Goal: Information Seeking & Learning: Learn about a topic

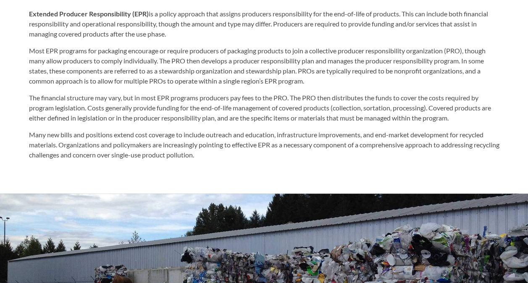
scroll to position [291, 0]
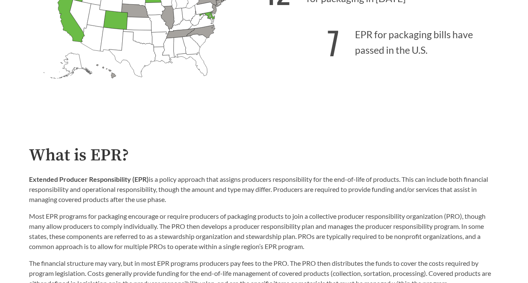
drag, startPoint x: 27, startPoint y: 179, endPoint x: 171, endPoint y: 198, distance: 144.9
click at [171, 198] on div "What is EPR? Extended Producer Responsibility (EPR) is a policy approach that a…" at bounding box center [264, 236] width 484 height 180
copy p "Extended Producer Responsibility (EPR) is a policy approach that assigns produc…"
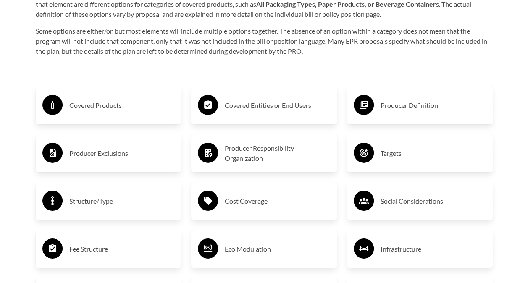
scroll to position [1307, 0]
click at [149, 107] on h3 "Covered Products" at bounding box center [121, 105] width 105 height 13
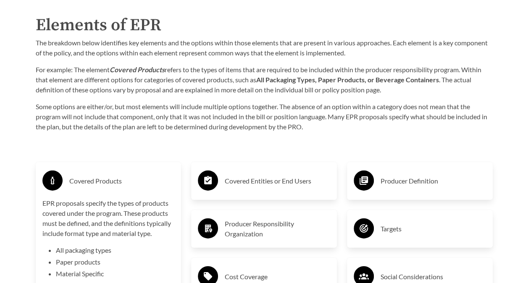
scroll to position [1231, 0]
click at [97, 251] on li "All packaging types" at bounding box center [115, 251] width 119 height 10
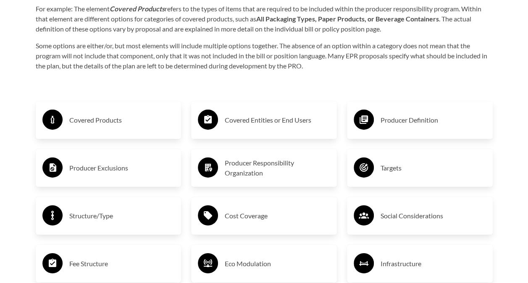
scroll to position [1293, 0]
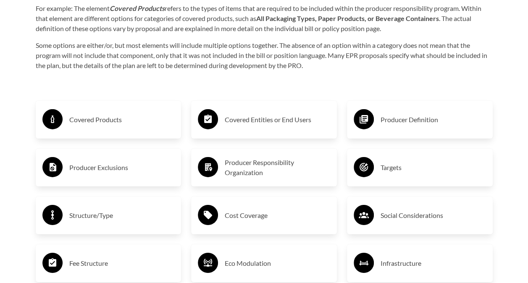
click at [146, 136] on div "Covered Products" at bounding box center [109, 120] width 146 height 38
click at [143, 130] on div "Covered Products" at bounding box center [108, 120] width 132 height 24
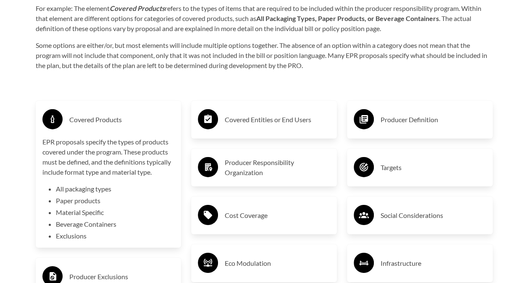
click at [229, 126] on h3 "Covered Entities or End Users" at bounding box center [277, 119] width 105 height 13
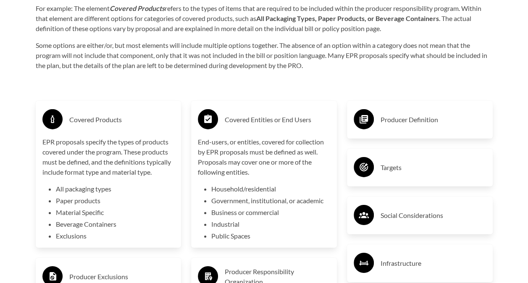
click at [362, 120] on icon at bounding box center [364, 119] width 8 height 8
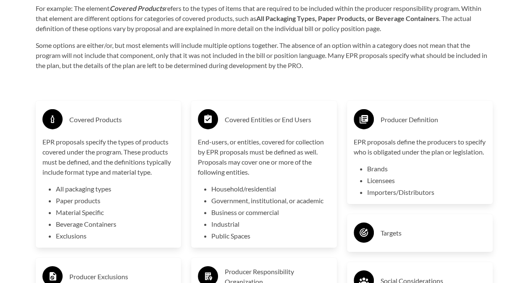
click at [362, 120] on icon at bounding box center [364, 119] width 8 height 8
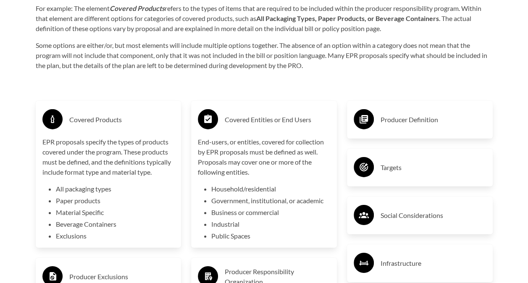
click at [289, 123] on h3 "Covered Entities or End Users" at bounding box center [277, 119] width 105 height 13
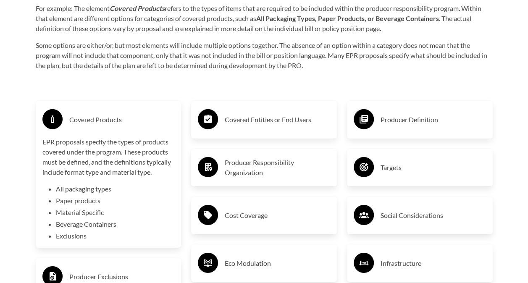
click at [167, 122] on h3 "Covered Products" at bounding box center [121, 119] width 105 height 13
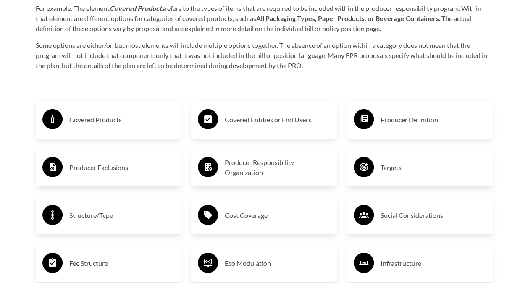
click at [134, 169] on h3 "Producer Exclusions" at bounding box center [121, 167] width 105 height 13
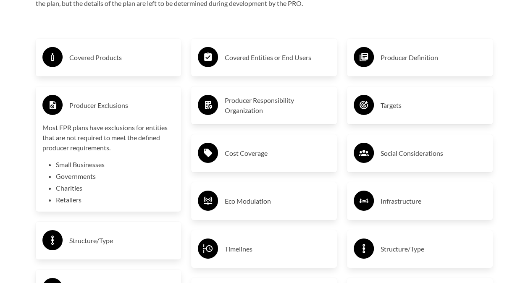
scroll to position [1356, 0]
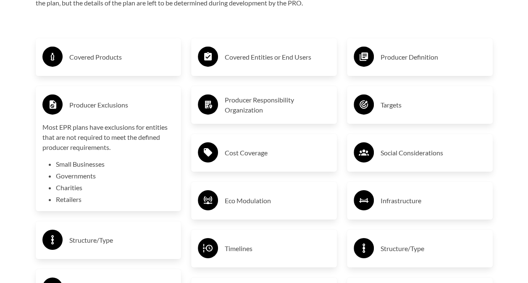
click at [167, 94] on div "Producer Exclusions" at bounding box center [108, 105] width 132 height 24
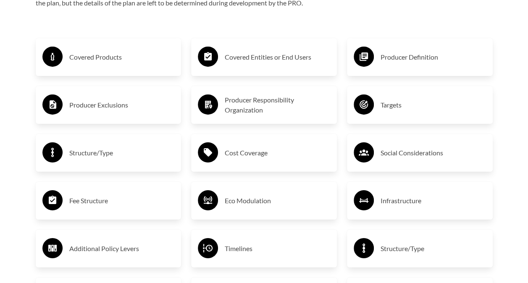
click at [142, 105] on h3 "Producer Exclusions" at bounding box center [121, 104] width 105 height 13
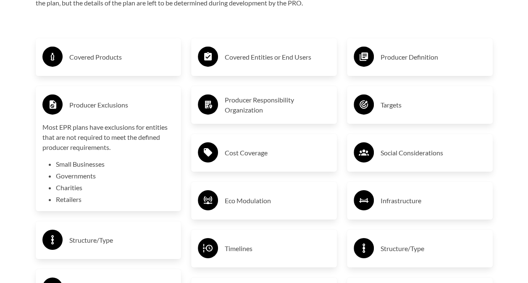
click at [233, 93] on div "Producer Responsibility Organization" at bounding box center [264, 105] width 146 height 38
click at [237, 100] on h3 "Producer Responsibility Organization" at bounding box center [277, 105] width 105 height 20
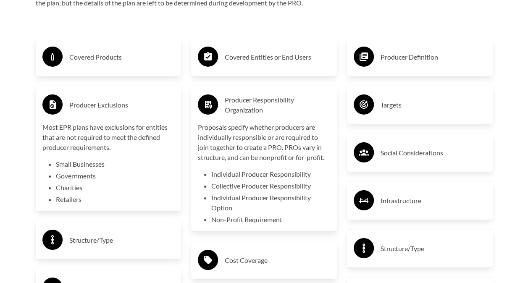
click at [393, 115] on div "Targets" at bounding box center [420, 105] width 132 height 24
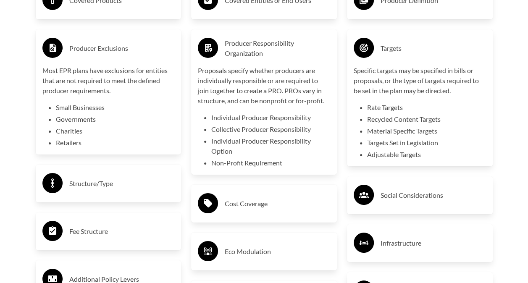
scroll to position [1408, 0]
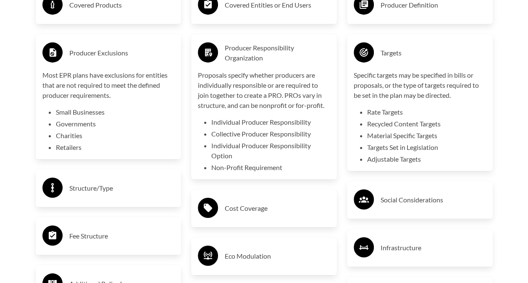
click at [167, 179] on div "Structure/Type" at bounding box center [108, 188] width 132 height 24
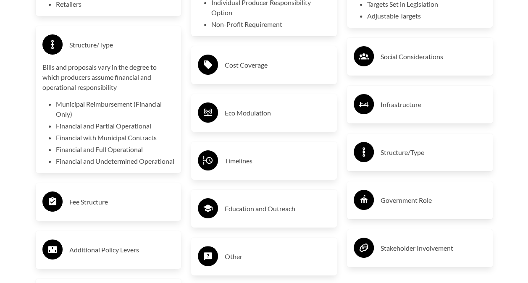
scroll to position [1550, 0]
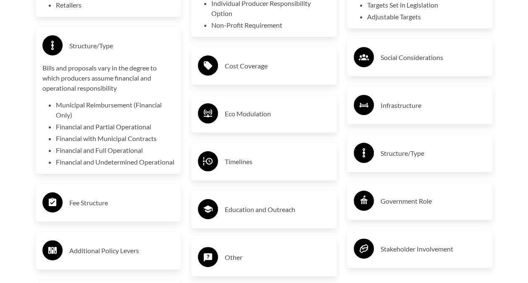
click at [257, 71] on h3 "Cost Coverage" at bounding box center [277, 65] width 105 height 13
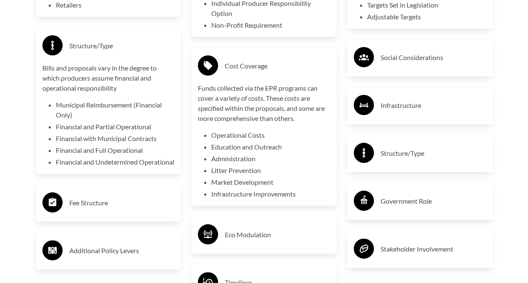
click at [366, 53] on circle at bounding box center [364, 57] width 20 height 20
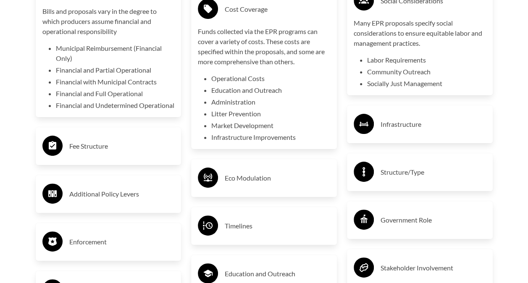
scroll to position [1607, 0]
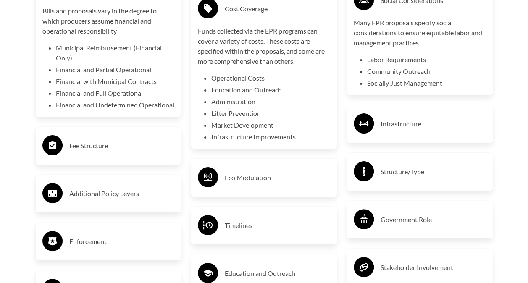
click at [395, 134] on div "Infrastructure" at bounding box center [420, 124] width 132 height 24
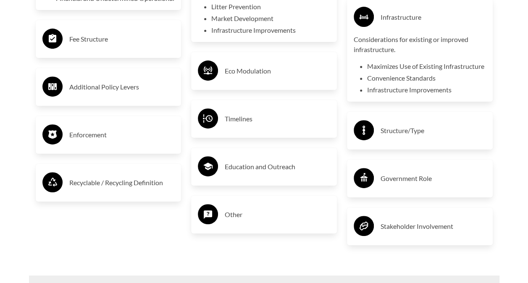
scroll to position [1706, 0]
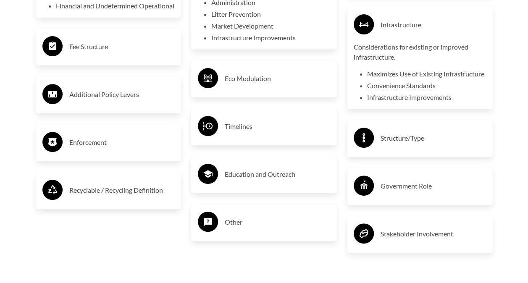
click at [306, 85] on h3 "Eco Modulation" at bounding box center [277, 78] width 105 height 13
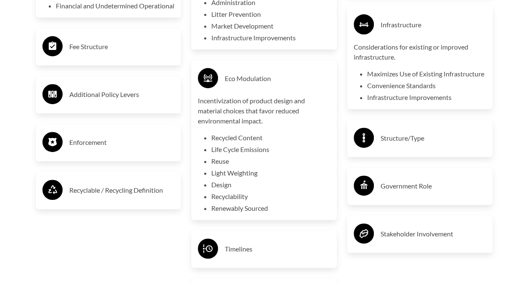
click at [150, 53] on h3 "Fee Structure" at bounding box center [121, 46] width 105 height 13
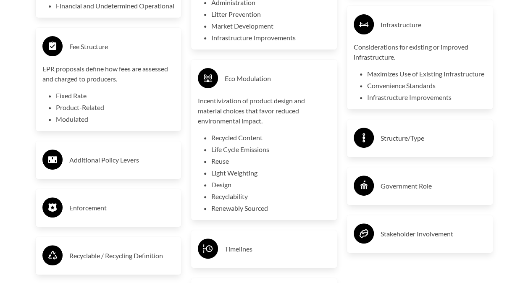
click at [150, 167] on h3 "Additional Policy Levers" at bounding box center [121, 159] width 105 height 13
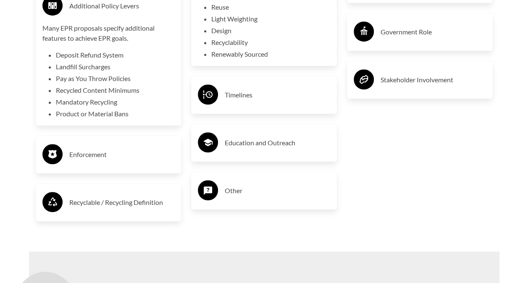
scroll to position [1861, 0]
click at [150, 161] on h3 "Enforcement" at bounding box center [121, 153] width 105 height 13
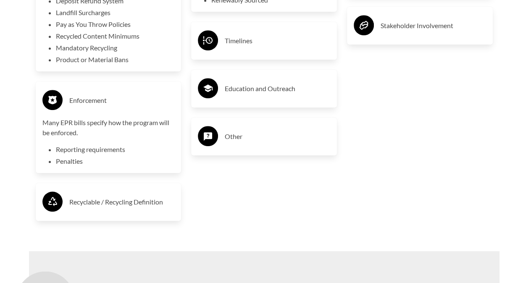
scroll to position [1922, 0]
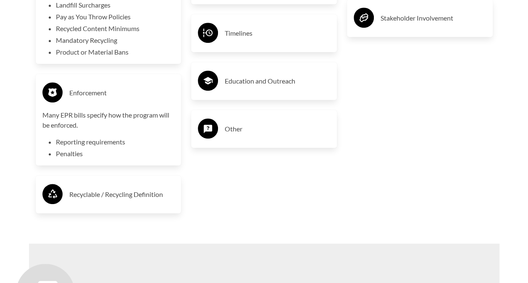
click at [150, 201] on h3 "Recyclable / Recycling Definition" at bounding box center [121, 194] width 105 height 13
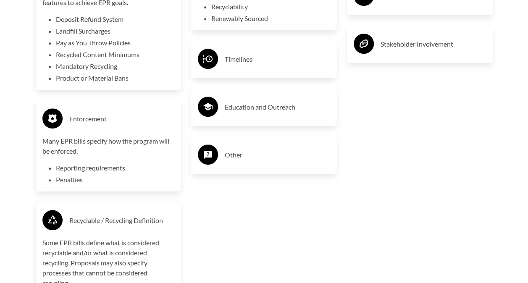
scroll to position [1891, 0]
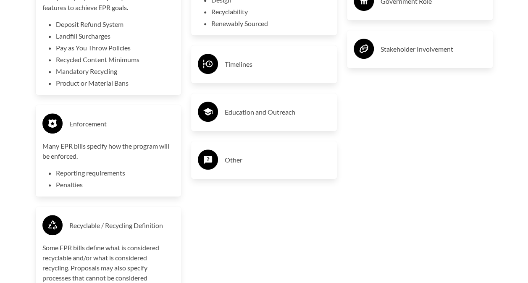
click at [250, 121] on div "Education and Outreach" at bounding box center [264, 112] width 132 height 24
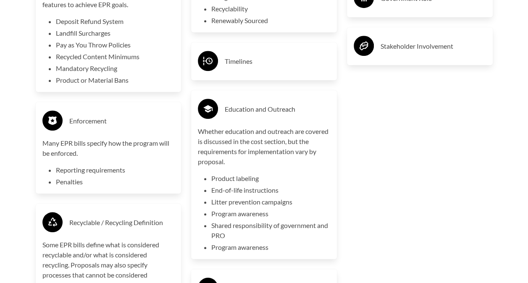
scroll to position [1894, 0]
click at [281, 68] on h3 "Timelines" at bounding box center [277, 61] width 105 height 13
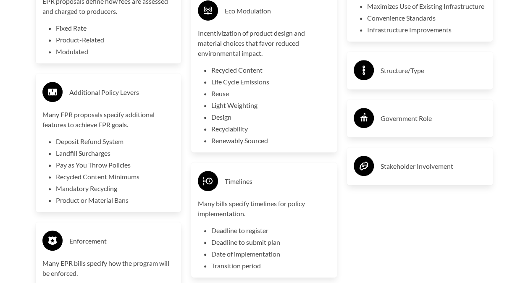
scroll to position [1770, 0]
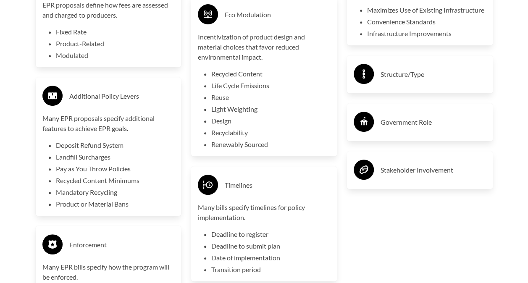
click at [370, 84] on circle at bounding box center [364, 74] width 20 height 20
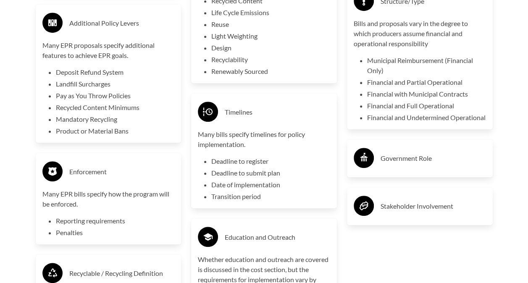
scroll to position [1844, 0]
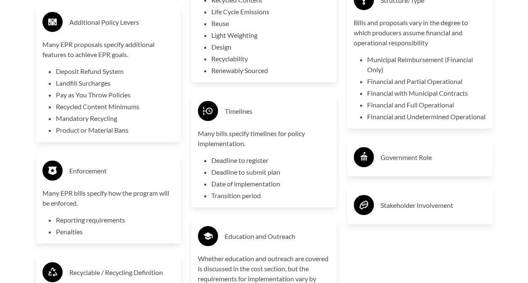
click at [403, 164] on h3 "Government Role" at bounding box center [433, 157] width 105 height 13
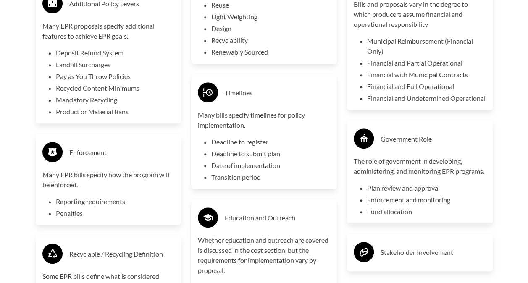
scroll to position [1970, 0]
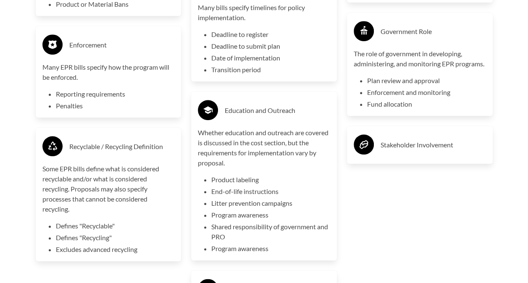
click at [464, 152] on h3 "Stakeholder Involvement" at bounding box center [433, 144] width 105 height 13
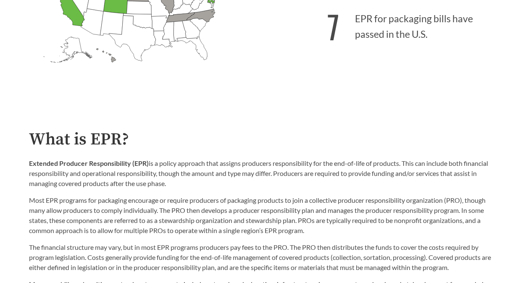
scroll to position [299, 0]
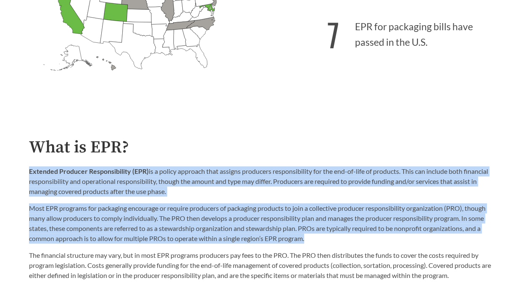
drag, startPoint x: 25, startPoint y: 169, endPoint x: 323, endPoint y: 240, distance: 305.7
click at [323, 240] on div "What is EPR? Extended Producer Responsibility (EPR) is a policy approach that a…" at bounding box center [264, 228] width 484 height 180
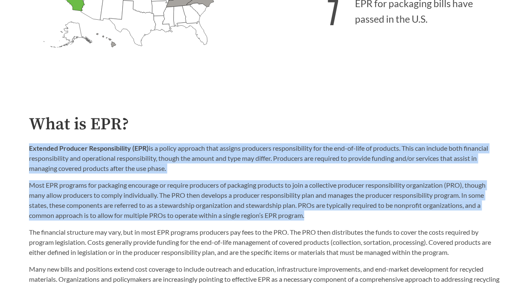
scroll to position [335, 0]
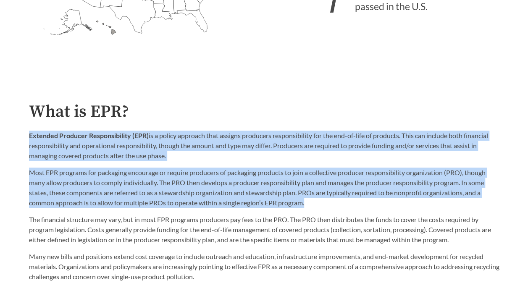
copy div "Extended Producer Responsibility (EPR) is a policy approach that assigns produc…"
click at [194, 152] on p "Extended Producer Responsibility (EPR) is a policy approach that assigns produc…" at bounding box center [264, 146] width 470 height 30
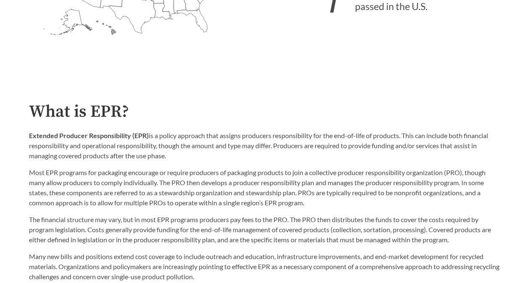
drag, startPoint x: 189, startPoint y: 161, endPoint x: 27, endPoint y: 139, distance: 163.2
click at [27, 139] on div "What is EPR? Extended Producer Responsibility (EPR) is a policy approach that a…" at bounding box center [264, 192] width 484 height 180
copy p "Extended Producer Responsibility (EPR) is a policy approach that assigns produc…"
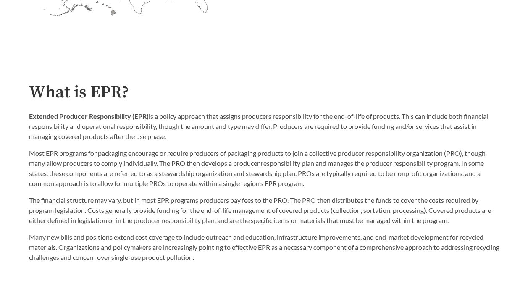
scroll to position [355, 0]
